Goal: Task Accomplishment & Management: Complete application form

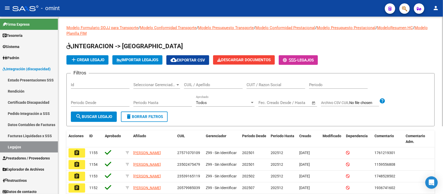
click at [202, 78] on div "CUIL / Apellido" at bounding box center [213, 83] width 59 height 11
paste input "52323439"
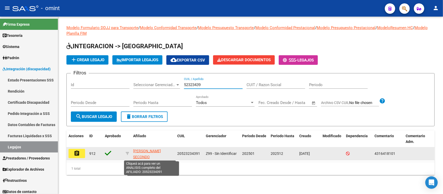
type input "52323439"
click at [146, 153] on app-link-go-to "[PERSON_NAME] SECONDO [PERSON_NAME]" at bounding box center [153, 157] width 40 height 18
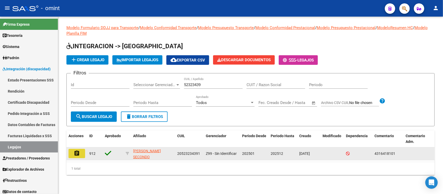
click at [79, 151] on mat-icon "assignment" at bounding box center [77, 153] width 6 height 6
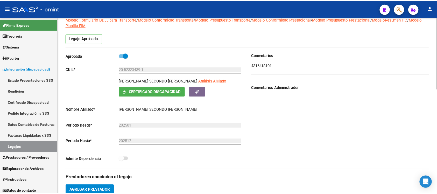
scroll to position [130, 0]
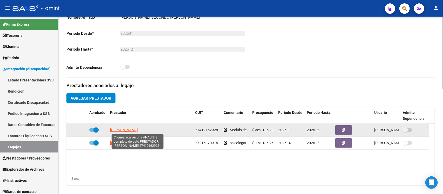
click at [130, 130] on span "[PERSON_NAME]" at bounding box center [124, 130] width 28 height 4
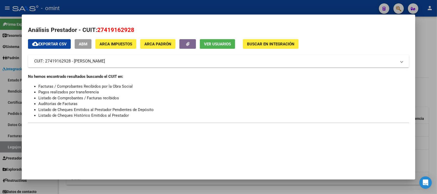
click at [186, 6] on div at bounding box center [218, 97] width 437 height 194
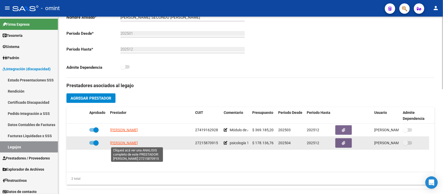
click at [138, 142] on span "[PERSON_NAME]" at bounding box center [124, 143] width 28 height 4
type textarea "27215870915"
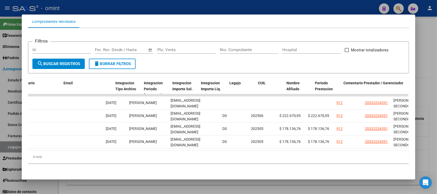
scroll to position [0, 739]
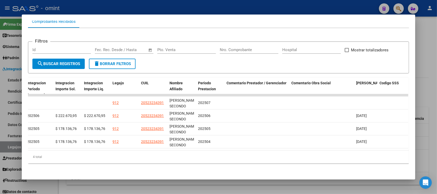
click at [312, 4] on div at bounding box center [218, 97] width 437 height 194
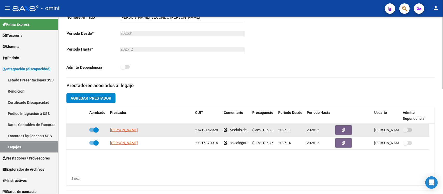
click at [96, 130] on span at bounding box center [95, 129] width 5 height 5
click at [92, 132] on input "checkbox" at bounding box center [92, 132] width 0 height 0
checkbox input "false"
click at [79, 131] on icon at bounding box center [80, 130] width 4 height 4
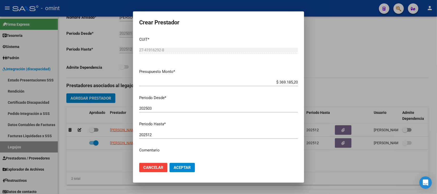
click at [167, 106] on div "202503 Ingresar el periodo" at bounding box center [218, 108] width 159 height 8
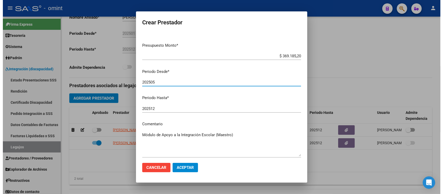
scroll to position [51, 0]
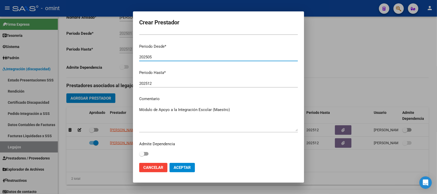
type input "202505"
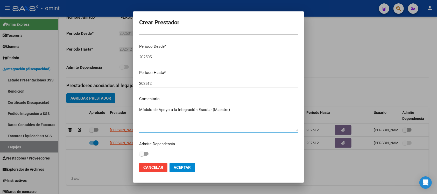
click at [241, 122] on textarea "Módulo de Apoyo a la Integración Escolar (Maestro)" at bounding box center [218, 119] width 159 height 24
type textarea "Módulo de Apoyo a la Integración Escolar (Maestro) (Anterior [PERSON_NAME] por …"
click at [182, 165] on span "Aceptar" at bounding box center [182, 167] width 17 height 5
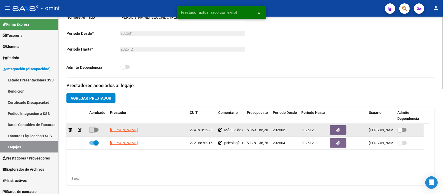
click at [91, 128] on span at bounding box center [91, 129] width 5 height 5
click at [92, 132] on input "checkbox" at bounding box center [92, 132] width 0 height 0
checkbox input "true"
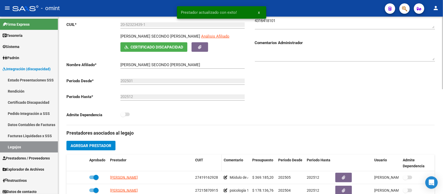
scroll to position [0, 0]
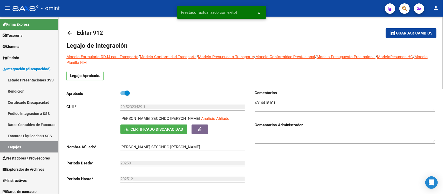
click at [275, 103] on textarea at bounding box center [345, 105] width 180 height 10
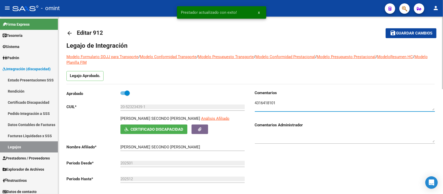
click at [275, 103] on textarea at bounding box center [345, 105] width 180 height 10
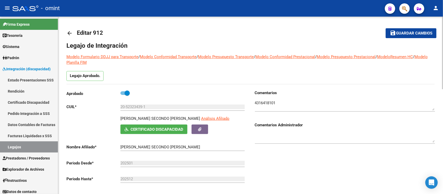
click at [69, 33] on mat-icon "arrow_back" at bounding box center [69, 33] width 6 height 6
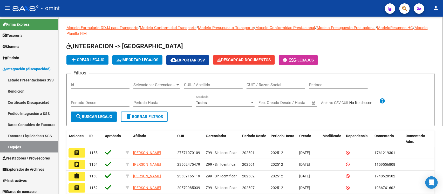
click at [212, 86] on input "CUIL / Apellido" at bounding box center [213, 84] width 59 height 5
paste input "[PERSON_NAME]"
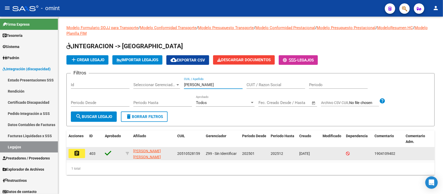
type input "[PERSON_NAME]"
click at [76, 150] on mat-icon "assignment" at bounding box center [77, 153] width 6 height 6
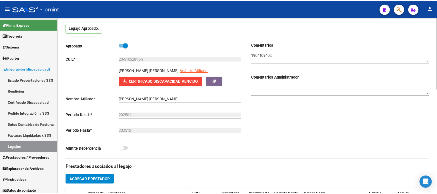
scroll to position [130, 0]
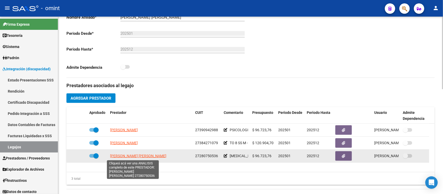
click at [126, 157] on span "[PERSON_NAME] [PERSON_NAME]" at bounding box center [138, 156] width 56 height 4
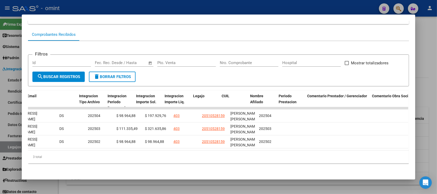
scroll to position [0, 739]
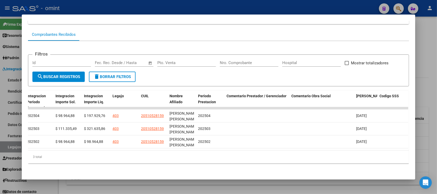
click at [217, 4] on div at bounding box center [218, 97] width 437 height 194
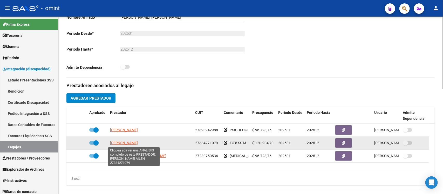
click at [138, 141] on span "[PERSON_NAME]" at bounding box center [124, 143] width 28 height 4
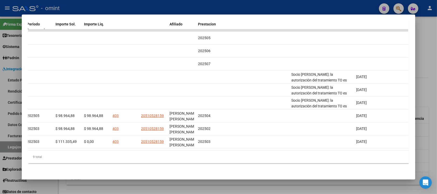
click at [237, 5] on div at bounding box center [218, 97] width 437 height 194
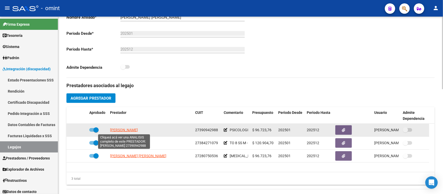
click at [136, 129] on span "[PERSON_NAME]" at bounding box center [124, 130] width 28 height 4
type textarea "27390942988"
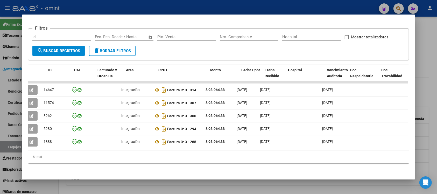
scroll to position [0, 0]
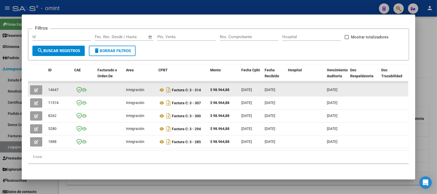
click at [34, 88] on icon "button" at bounding box center [36, 90] width 4 height 4
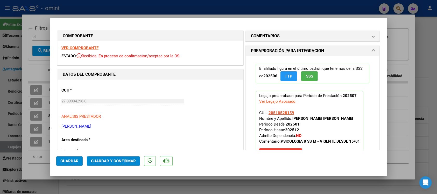
click at [95, 48] on strong "VER COMPROBANTE" at bounding box center [79, 48] width 37 height 5
click at [114, 164] on button "Guardar y Confirmar" at bounding box center [113, 160] width 53 height 9
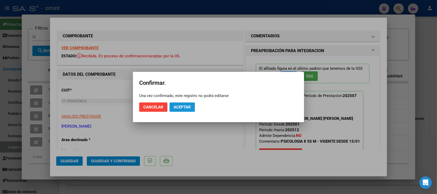
click at [187, 107] on span "Aceptar" at bounding box center [182, 107] width 17 height 5
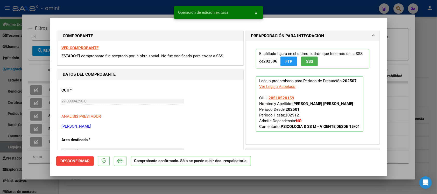
click at [125, 2] on div at bounding box center [218, 97] width 437 height 194
type input "$ 0,00"
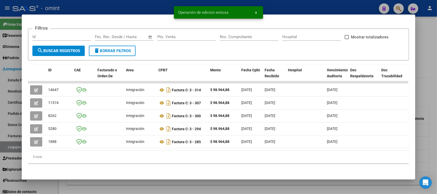
click at [132, 3] on div at bounding box center [218, 97] width 437 height 194
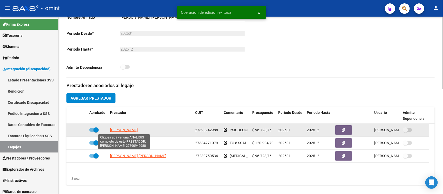
click at [132, 129] on span "[PERSON_NAME]" at bounding box center [124, 130] width 28 height 4
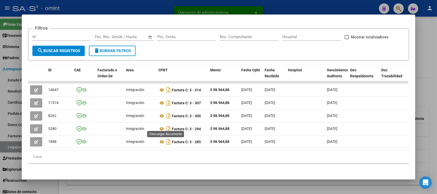
scroll to position [74, 0]
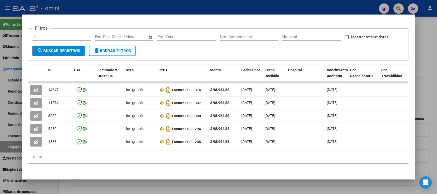
drag, startPoint x: 146, startPoint y: 150, endPoint x: 152, endPoint y: 150, distance: 6.0
click at [152, 150] on datatable-body "14647 Integración Factura C: 3 - 314 $ 98.964,88 [DATE] [DATE] [DATE] - [DATE] …" at bounding box center [218, 115] width 380 height 69
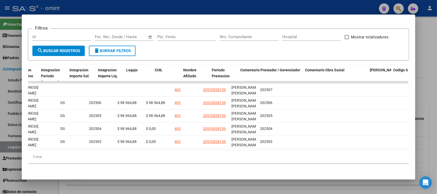
scroll to position [0, 739]
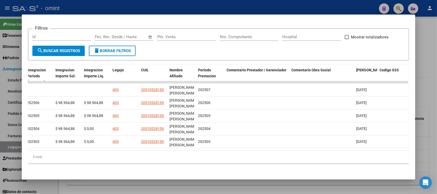
click at [253, 6] on div at bounding box center [218, 97] width 437 height 194
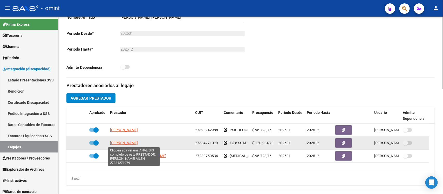
click at [136, 141] on span "[PERSON_NAME]" at bounding box center [124, 143] width 28 height 4
type textarea "27384271079"
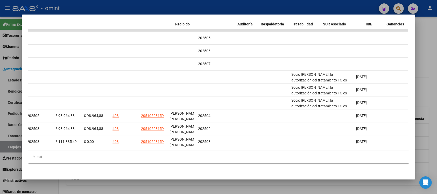
scroll to position [0, 0]
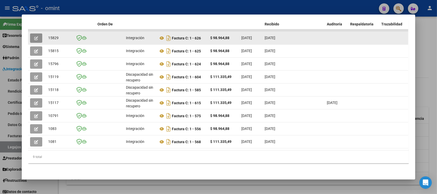
click at [34, 33] on button "button" at bounding box center [36, 37] width 12 height 9
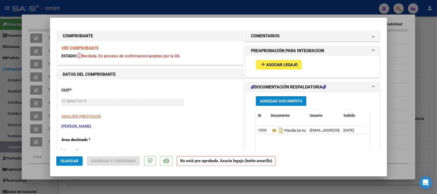
click at [85, 46] on strong "VER COMPROBANTE" at bounding box center [79, 48] width 37 height 5
click at [295, 65] on button "add Asociar Legajo" at bounding box center [279, 65] width 46 height 10
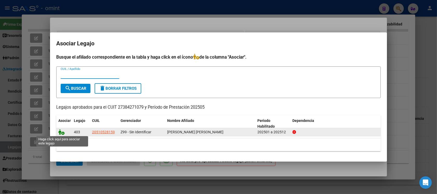
click at [60, 133] on icon at bounding box center [61, 132] width 6 height 6
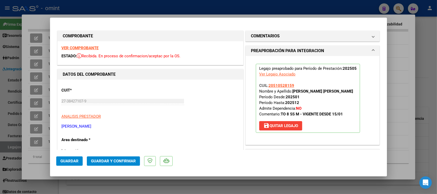
click at [92, 49] on strong "VER COMPROBANTE" at bounding box center [79, 48] width 37 height 5
click at [111, 159] on span "Guardar y Confirmar" at bounding box center [113, 161] width 45 height 5
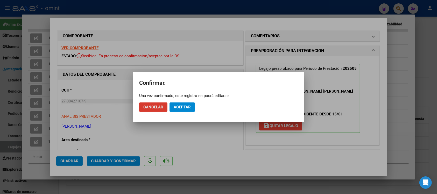
click at [182, 105] on span "Aceptar" at bounding box center [182, 107] width 17 height 5
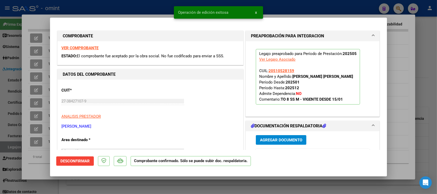
click at [144, 4] on div at bounding box center [218, 97] width 437 height 194
type input "$ 0,00"
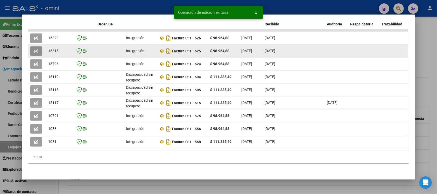
click at [34, 49] on icon "button" at bounding box center [36, 51] width 4 height 4
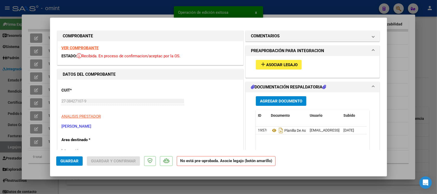
click at [94, 48] on strong "VER COMPROBANTE" at bounding box center [79, 48] width 37 height 5
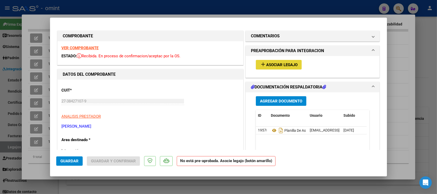
click at [278, 67] on button "add Asociar Legajo" at bounding box center [279, 65] width 46 height 10
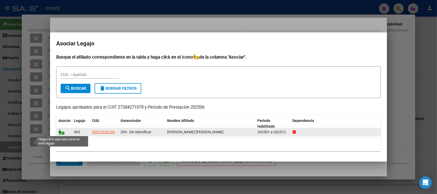
click at [61, 130] on icon at bounding box center [61, 132] width 6 height 6
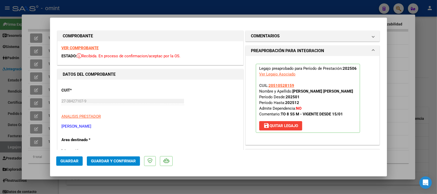
click at [121, 159] on span "Guardar y Confirmar" at bounding box center [113, 161] width 45 height 5
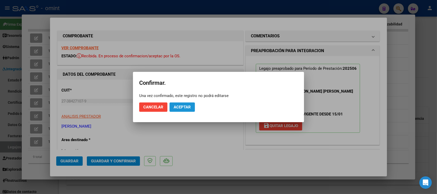
click at [175, 110] on button "Aceptar" at bounding box center [182, 106] width 25 height 9
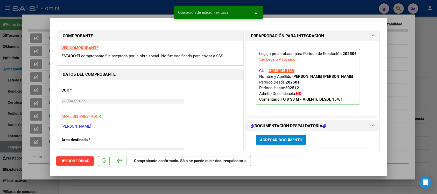
click at [108, 11] on div at bounding box center [218, 97] width 437 height 194
type input "$ 0,00"
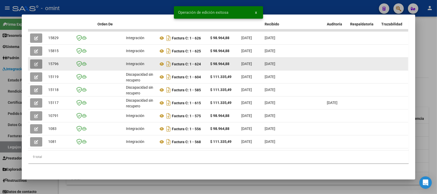
click at [34, 62] on icon "button" at bounding box center [36, 64] width 4 height 4
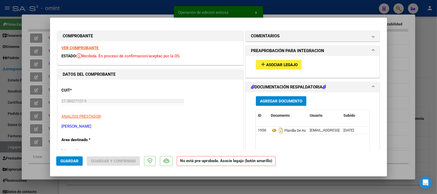
click at [95, 47] on strong "VER COMPROBANTE" at bounding box center [79, 48] width 37 height 5
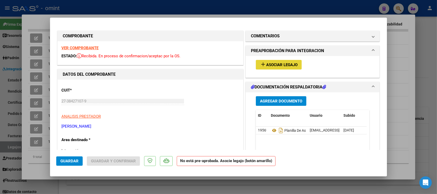
click at [261, 67] on mat-icon "add" at bounding box center [263, 64] width 6 height 6
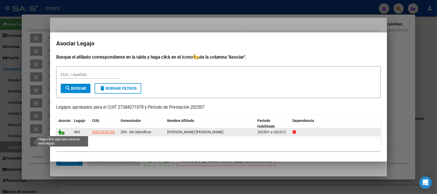
click at [62, 133] on icon at bounding box center [61, 132] width 6 height 6
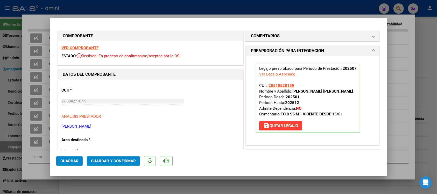
click at [124, 163] on span "Guardar y Confirmar" at bounding box center [113, 161] width 45 height 5
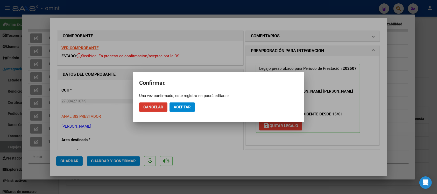
click at [187, 104] on button "Aceptar" at bounding box center [182, 106] width 25 height 9
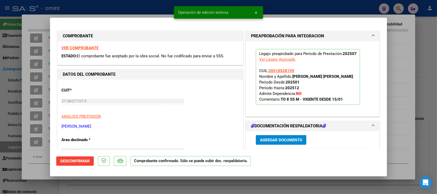
click at [144, 7] on div at bounding box center [218, 97] width 437 height 194
type input "$ 0,00"
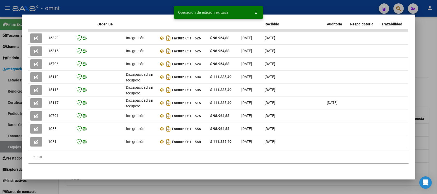
click at [140, 5] on div at bounding box center [218, 97] width 437 height 194
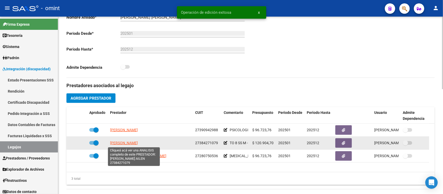
click at [136, 143] on span "[PERSON_NAME]" at bounding box center [124, 143] width 28 height 4
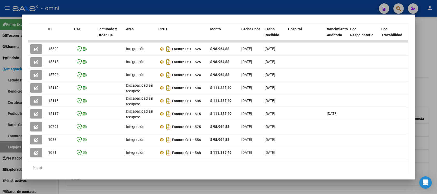
click at [106, 9] on div at bounding box center [218, 97] width 437 height 194
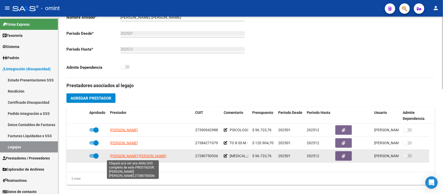
click at [139, 156] on span "[PERSON_NAME] [PERSON_NAME]" at bounding box center [138, 156] width 56 height 4
type textarea "27280750536"
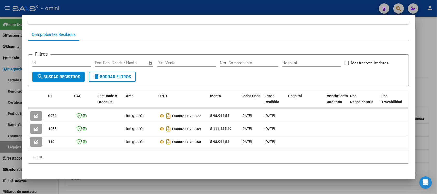
click at [157, 7] on div at bounding box center [218, 97] width 437 height 194
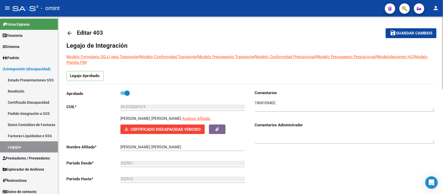
click at [69, 36] on mat-icon "arrow_back" at bounding box center [69, 33] width 6 height 6
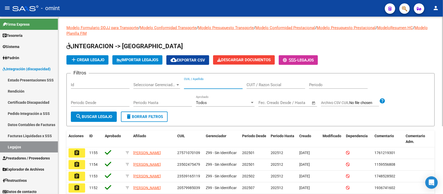
click at [197, 86] on input "CUIL / Apellido" at bounding box center [213, 84] width 59 height 5
paste input "[PERSON_NAME]"
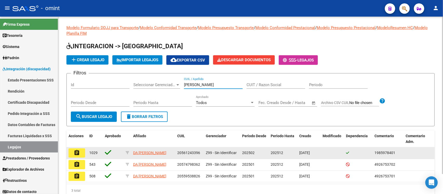
type input "[PERSON_NAME]"
click at [79, 153] on mat-icon "assignment" at bounding box center [77, 153] width 6 height 6
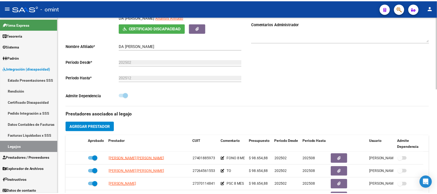
scroll to position [130, 0]
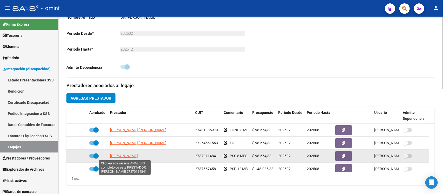
click at [130, 157] on span "[PERSON_NAME]" at bounding box center [124, 156] width 28 height 4
type textarea "27370114841"
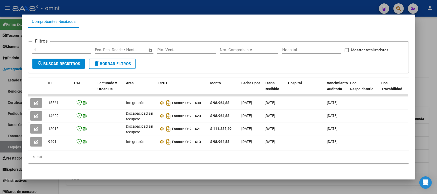
scroll to position [61, 0]
click at [131, 151] on div "4 total" at bounding box center [218, 156] width 381 height 13
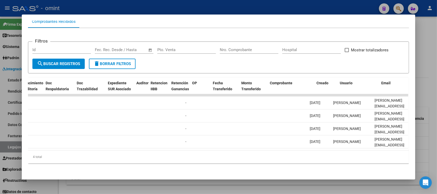
scroll to position [0, 0]
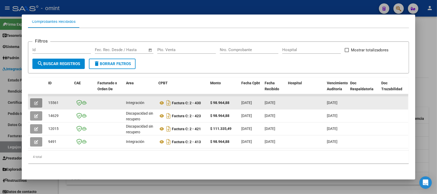
click at [35, 101] on icon "button" at bounding box center [36, 103] width 4 height 4
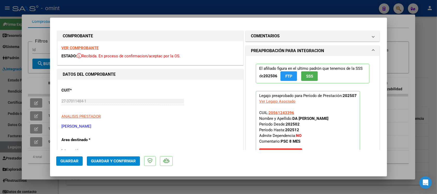
click at [90, 47] on strong "VER COMPROBANTE" at bounding box center [79, 48] width 37 height 5
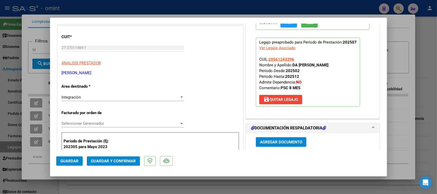
scroll to position [65, 0]
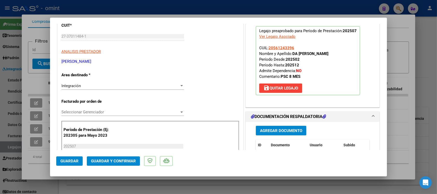
click at [121, 162] on span "Guardar y Confirmar" at bounding box center [113, 161] width 45 height 5
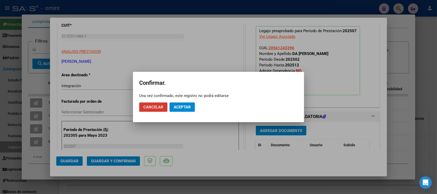
click at [187, 109] on button "Aceptar" at bounding box center [182, 106] width 25 height 9
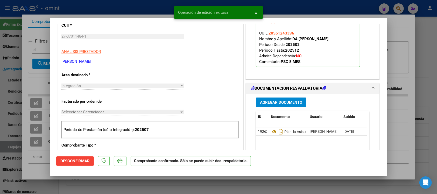
click at [113, 6] on div at bounding box center [218, 97] width 437 height 194
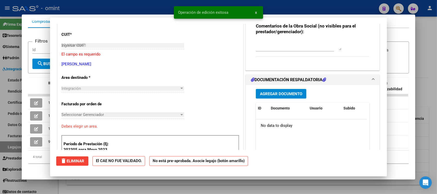
type input "$ 0,00"
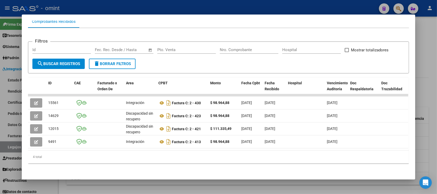
scroll to position [0, 0]
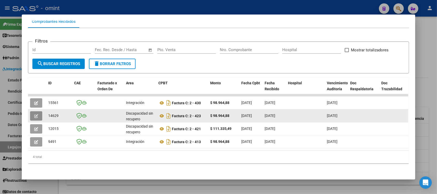
click at [31, 111] on button "button" at bounding box center [36, 115] width 12 height 9
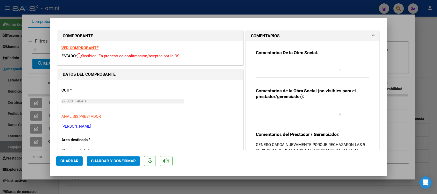
click at [81, 48] on strong "VER COMPROBANTE" at bounding box center [79, 48] width 37 height 5
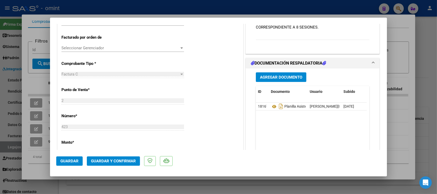
scroll to position [130, 0]
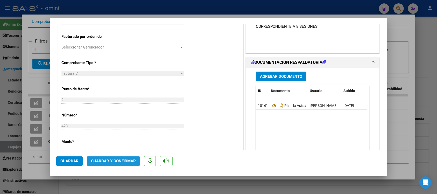
click at [108, 163] on span "Guardar y Confirmar" at bounding box center [113, 161] width 45 height 5
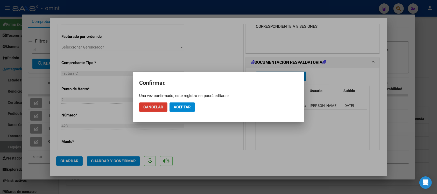
click at [184, 107] on span "Aceptar" at bounding box center [182, 107] width 17 height 5
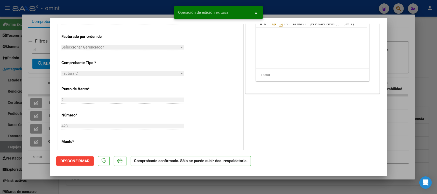
click at [115, 9] on div at bounding box center [218, 97] width 437 height 194
type input "$ 0,00"
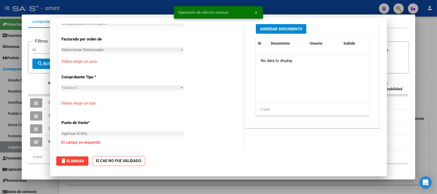
scroll to position [0, 0]
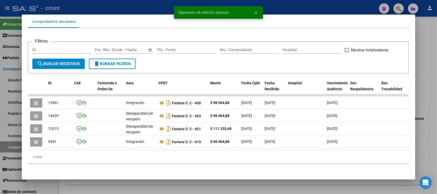
click at [113, 5] on div at bounding box center [218, 97] width 437 height 194
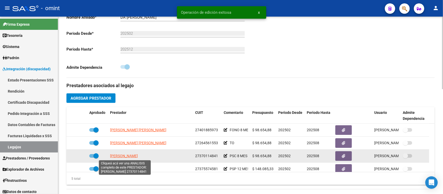
click at [128, 156] on span "[PERSON_NAME]" at bounding box center [124, 156] width 28 height 4
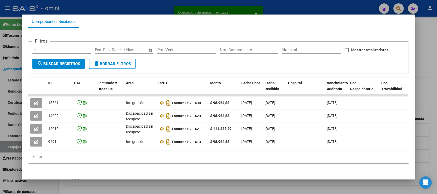
scroll to position [61, 0]
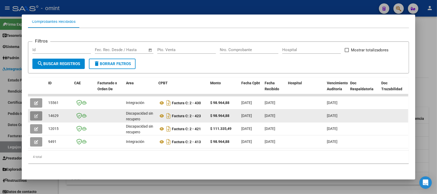
click at [34, 114] on icon "button" at bounding box center [36, 116] width 4 height 4
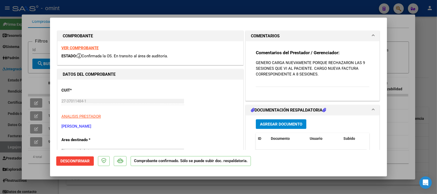
click at [79, 165] on button "Desconfirmar" at bounding box center [75, 160] width 38 height 9
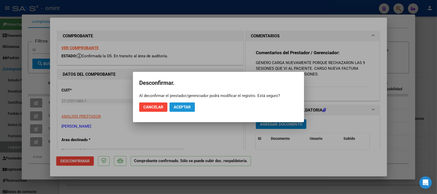
click at [188, 104] on button "Aceptar" at bounding box center [182, 106] width 25 height 9
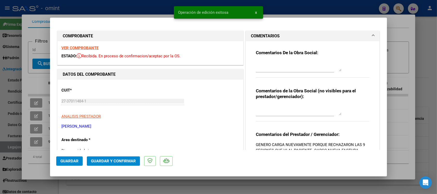
scroll to position [32, 0]
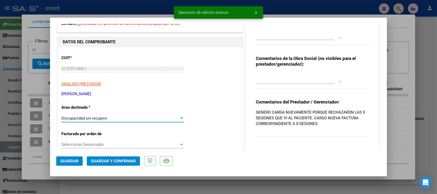
click at [104, 120] on span "Discapacidad sin recupero" at bounding box center [84, 118] width 46 height 5
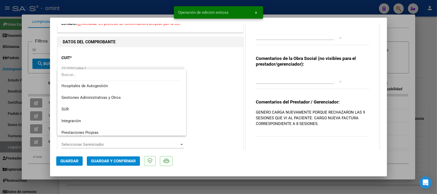
scroll to position [0, 0]
click at [94, 124] on span "Integración" at bounding box center [121, 122] width 121 height 12
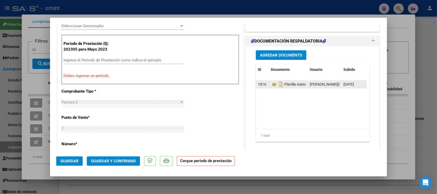
scroll to position [162, 0]
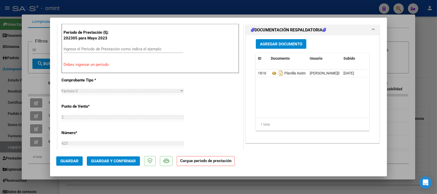
click at [77, 162] on span "Guardar" at bounding box center [69, 161] width 18 height 5
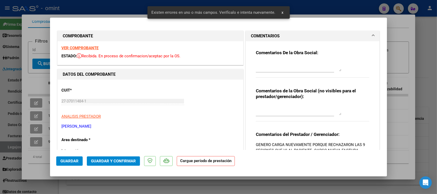
scroll to position [130, 0]
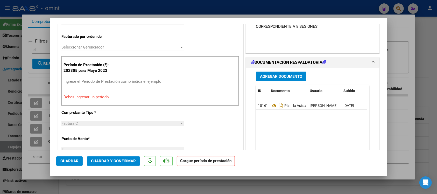
click at [128, 81] on input "Ingrese el Período de Prestación como indica el ejemplo" at bounding box center [124, 81] width 120 height 5
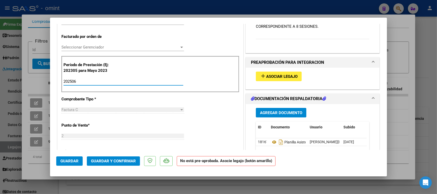
type input "202506"
click at [287, 82] on div "add Asociar Legajo" at bounding box center [312, 76] width 121 height 17
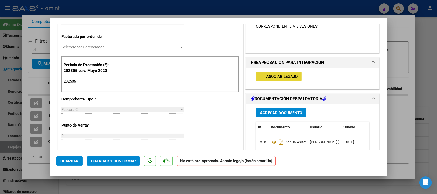
click at [286, 79] on button "add Asociar Legajo" at bounding box center [279, 77] width 46 height 10
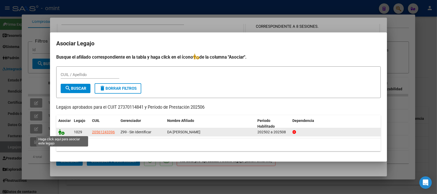
click at [60, 133] on icon at bounding box center [61, 132] width 6 height 6
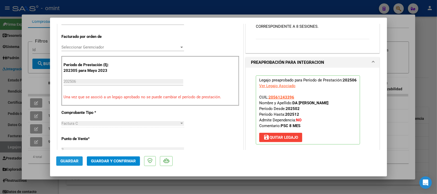
click at [74, 160] on span "Guardar" at bounding box center [69, 161] width 18 height 5
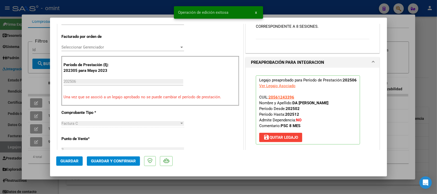
scroll to position [0, 0]
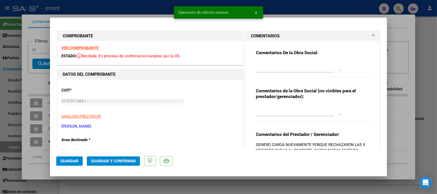
click at [88, 45] on div "VER COMPROBANTE ESTADO: Recibida. En proceso de confirmacion/aceptac por la OS." at bounding box center [151, 53] width 186 height 24
click at [91, 48] on strong "VER COMPROBANTE" at bounding box center [79, 48] width 37 height 5
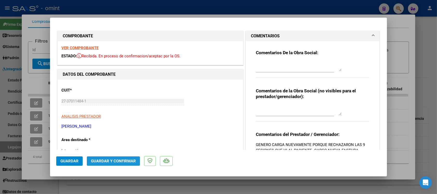
click at [100, 163] on button "Guardar y Confirmar" at bounding box center [113, 160] width 53 height 9
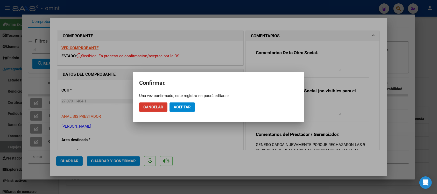
click at [191, 105] on span "Aceptar" at bounding box center [182, 107] width 17 height 5
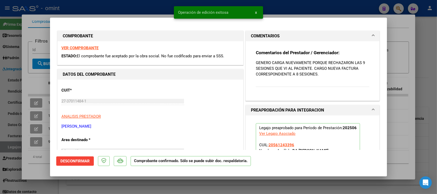
click at [125, 12] on div at bounding box center [218, 97] width 437 height 194
type input "$ 0,00"
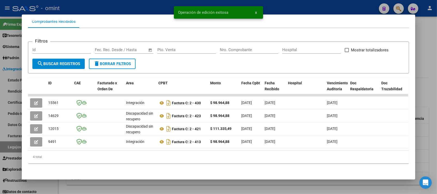
click at [118, 8] on div at bounding box center [218, 97] width 437 height 194
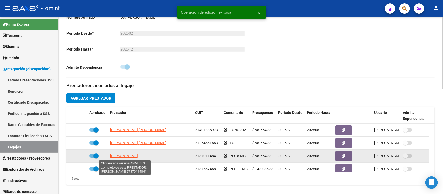
click at [126, 157] on span "[PERSON_NAME]" at bounding box center [124, 156] width 28 height 4
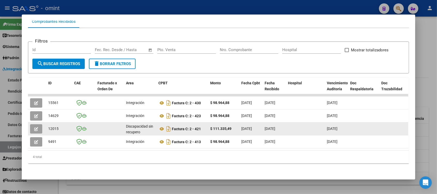
click at [34, 127] on icon "button" at bounding box center [36, 129] width 4 height 4
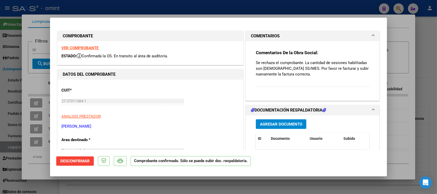
click at [289, 64] on p "Se rechaza el comprobante. La cantidad de sesiones habilitadas son [DEMOGRAPHIC…" at bounding box center [313, 68] width 114 height 17
click at [243, 8] on div at bounding box center [218, 97] width 437 height 194
type input "$ 0,00"
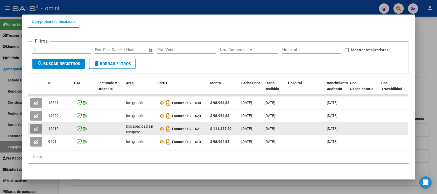
click at [37, 124] on button "button" at bounding box center [36, 128] width 12 height 9
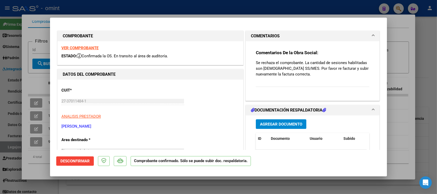
click at [80, 50] on strong "VER COMPROBANTE" at bounding box center [79, 48] width 37 height 5
click at [198, 11] on div at bounding box center [218, 97] width 437 height 194
type input "$ 0,00"
